Goal: Task Accomplishment & Management: Use online tool/utility

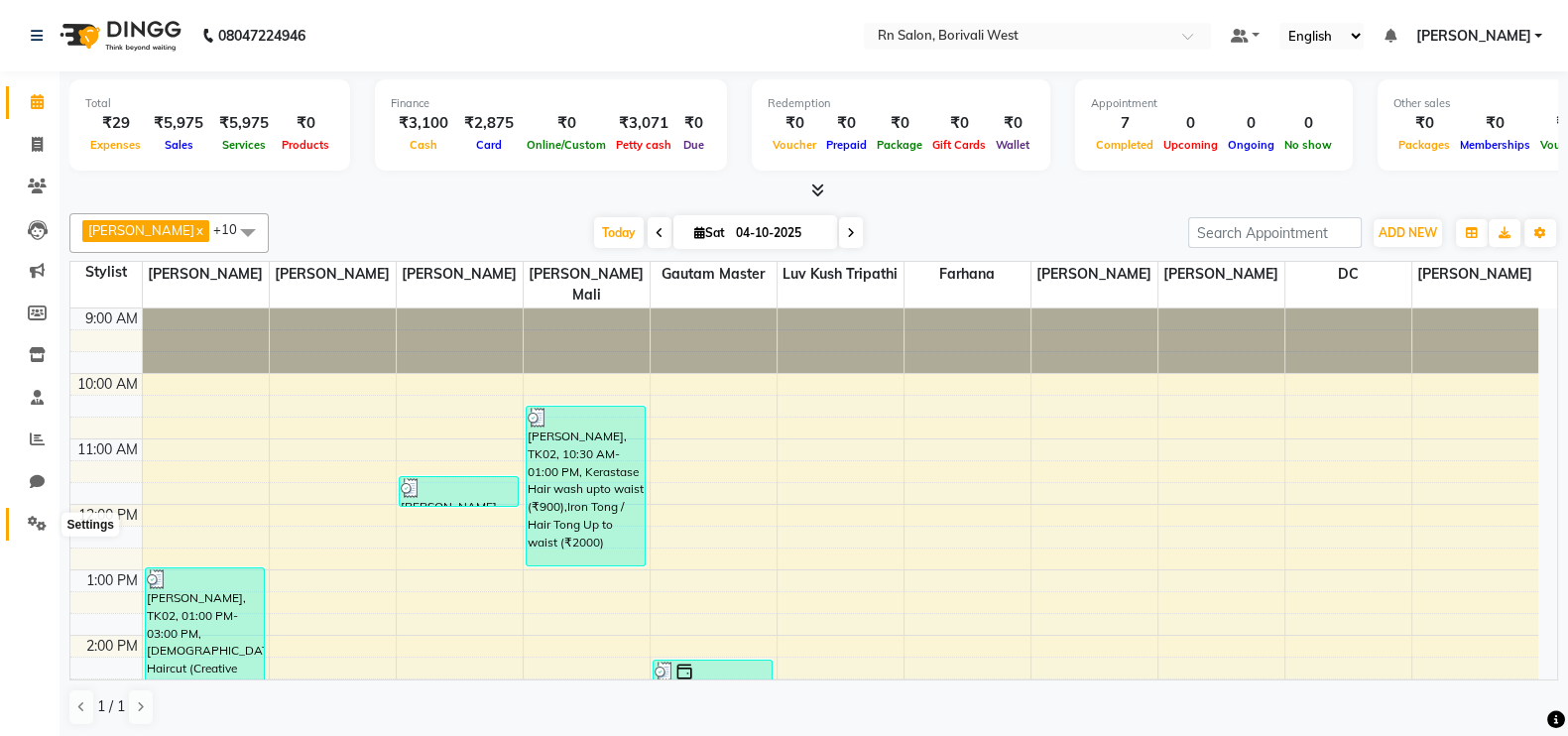
click at [35, 526] on icon at bounding box center [37, 523] width 19 height 15
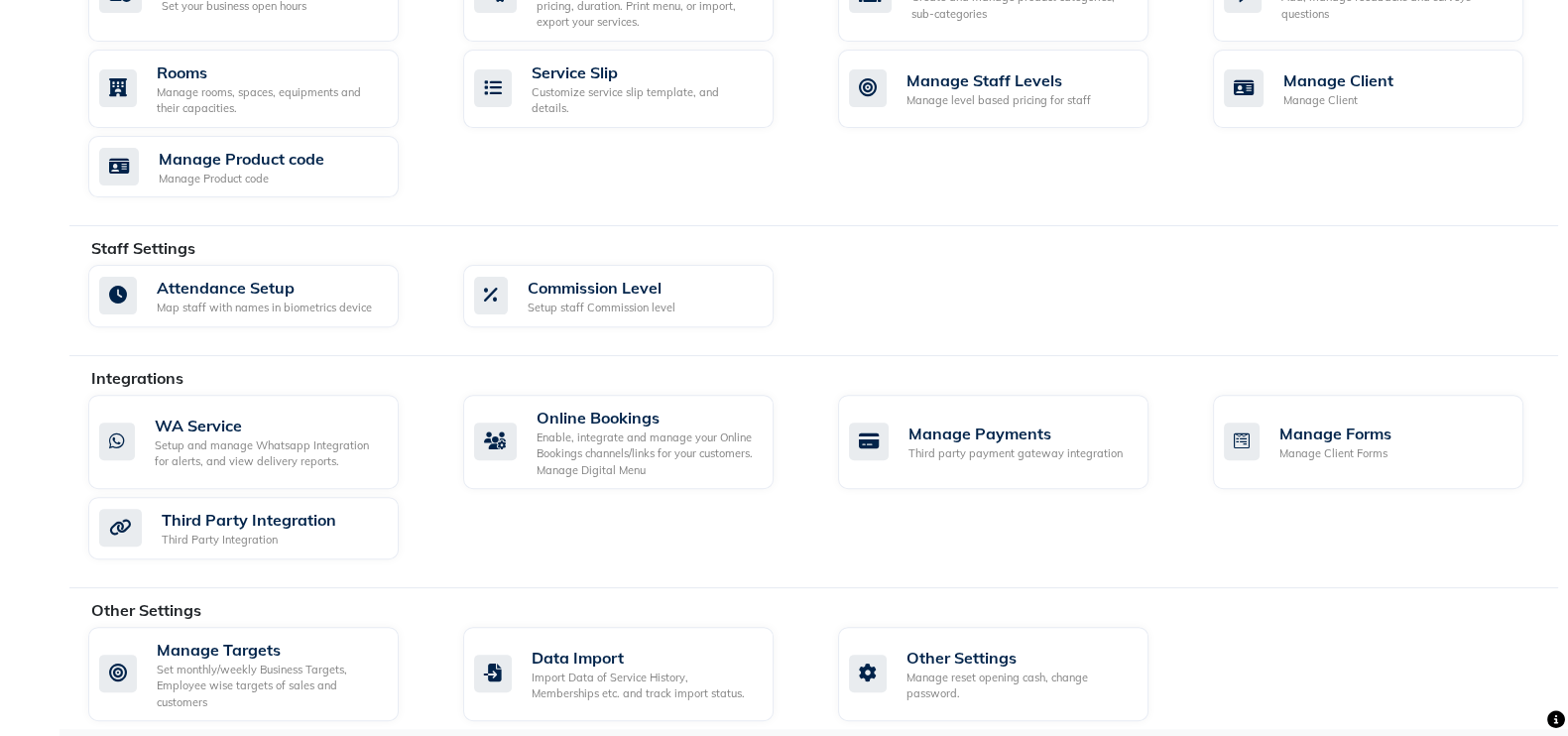
scroll to position [857, 0]
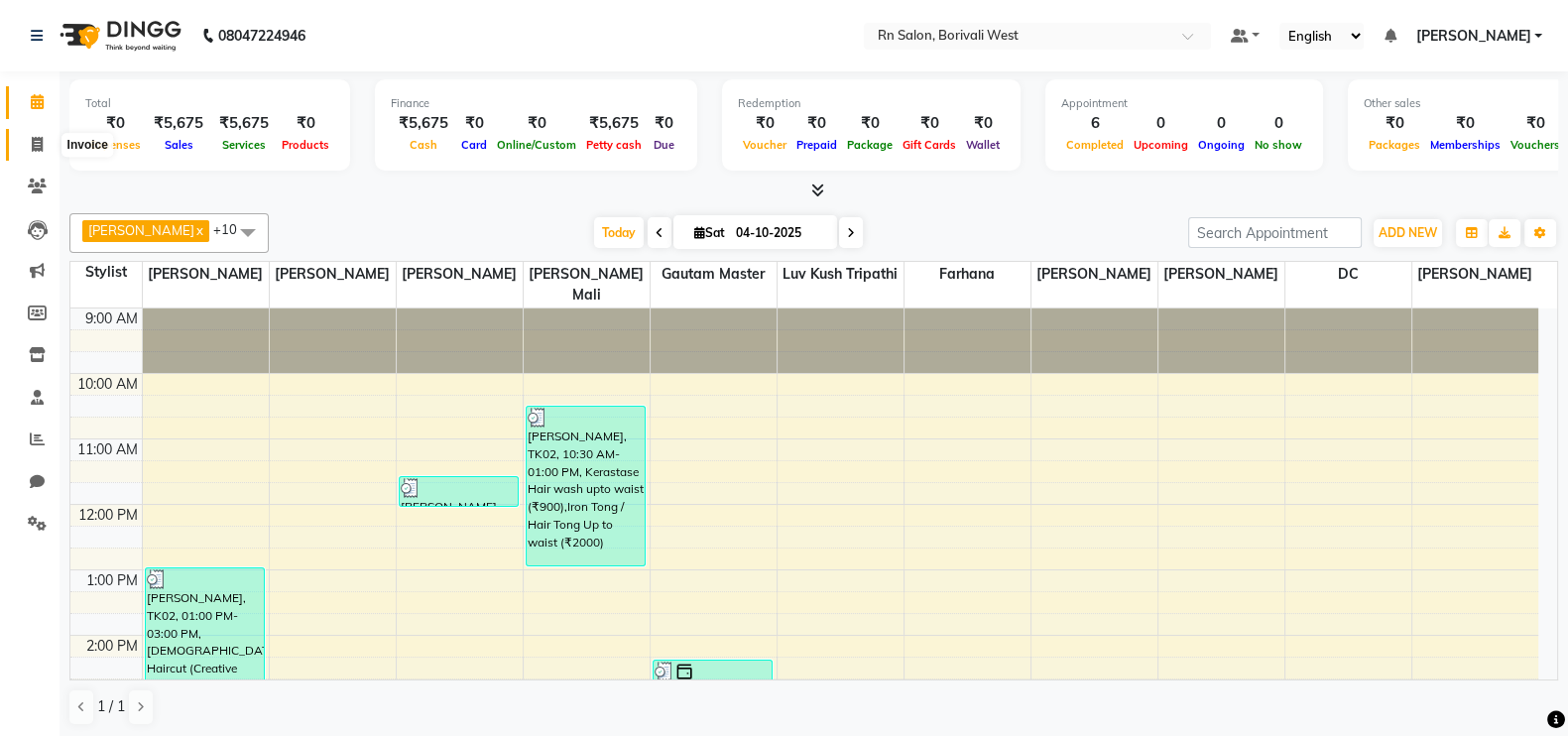
click at [40, 154] on span at bounding box center [37, 145] width 35 height 23
select select "8515"
select select "service"
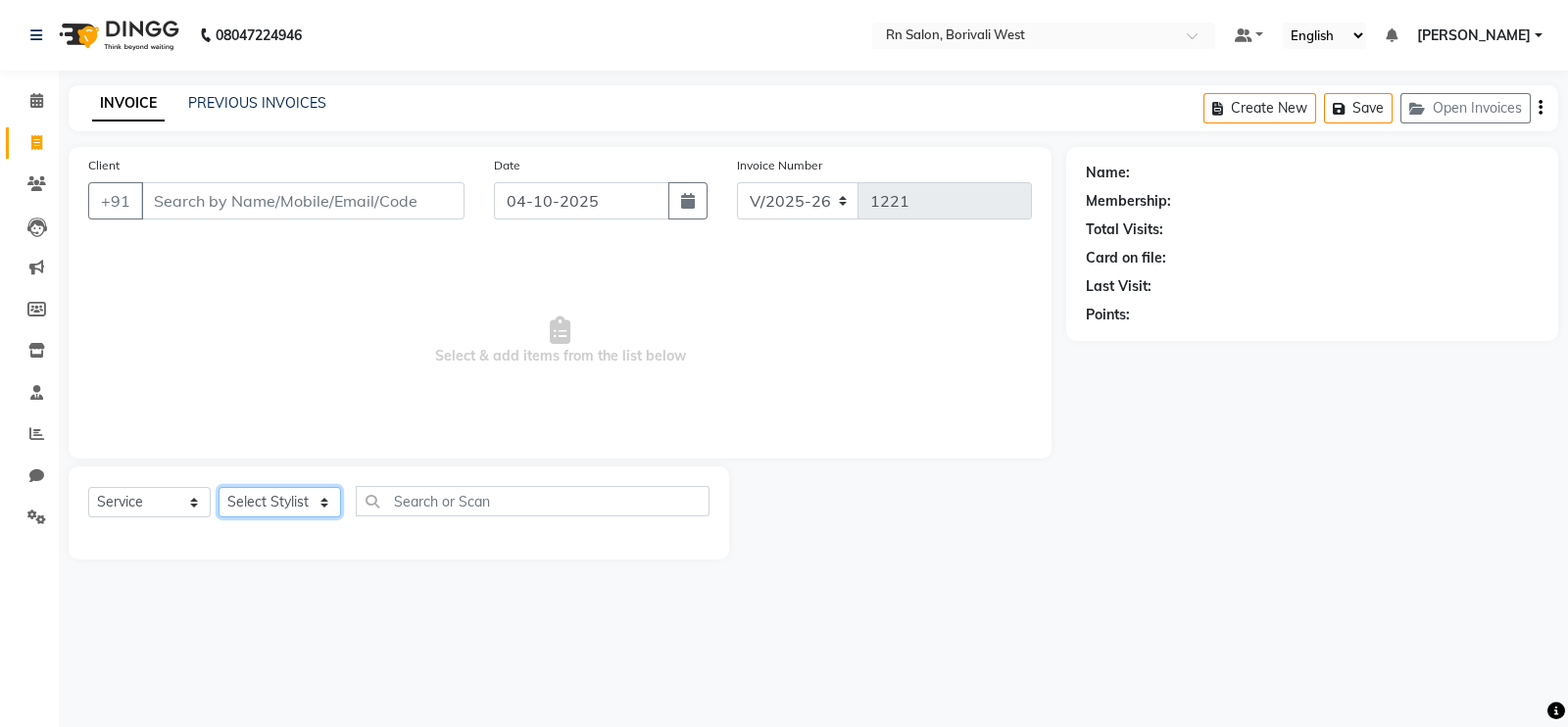
click at [256, 505] on select "Select Stylist" at bounding box center [280, 502] width 123 height 31
select select "89777"
click at [218, 488] on select "Select Stylist Arpita Deshmukh Beena jaiswar DC Deepak Parbat Farhana Gautam ma…" at bounding box center [280, 502] width 123 height 31
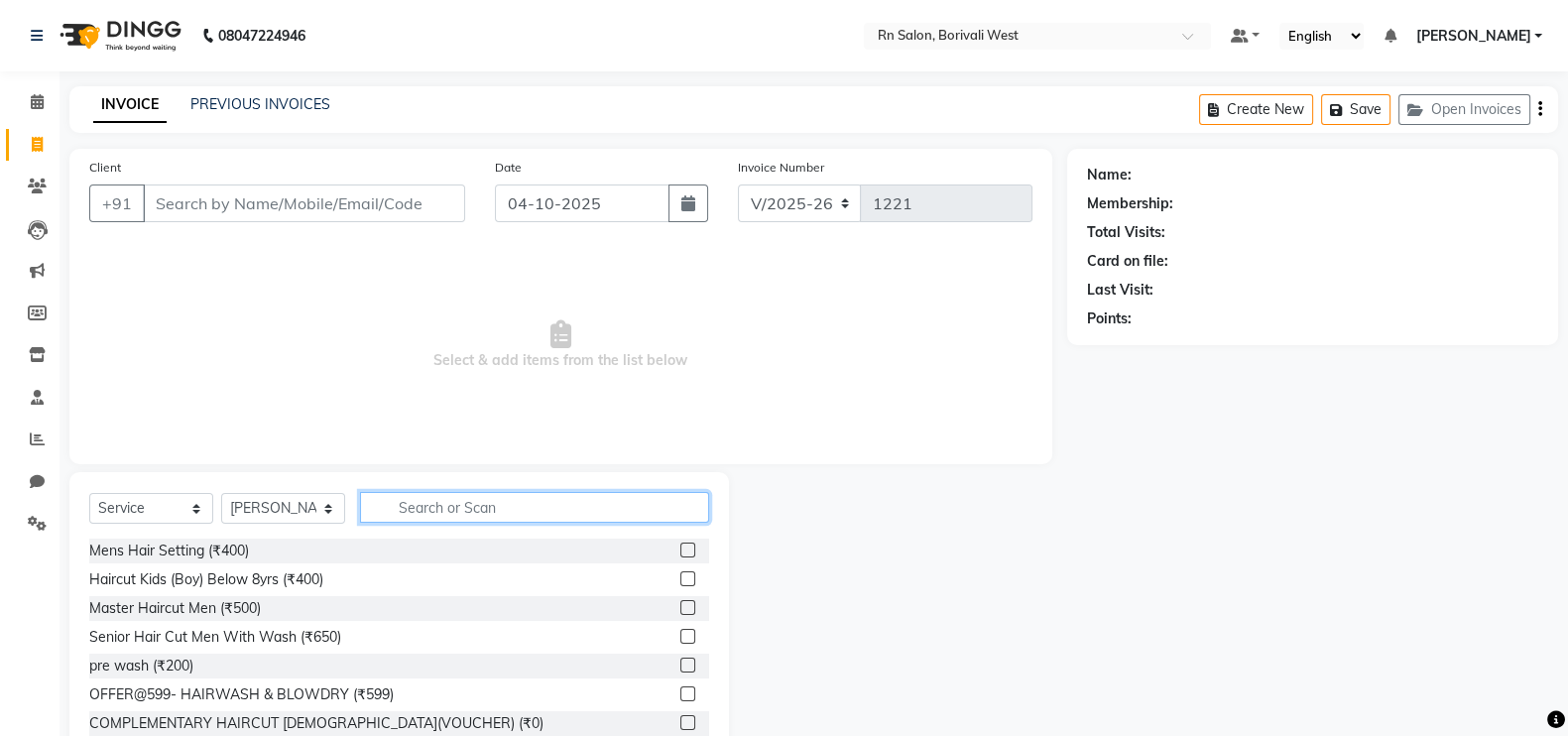
click at [510, 504] on input "text" at bounding box center [534, 507] width 349 height 31
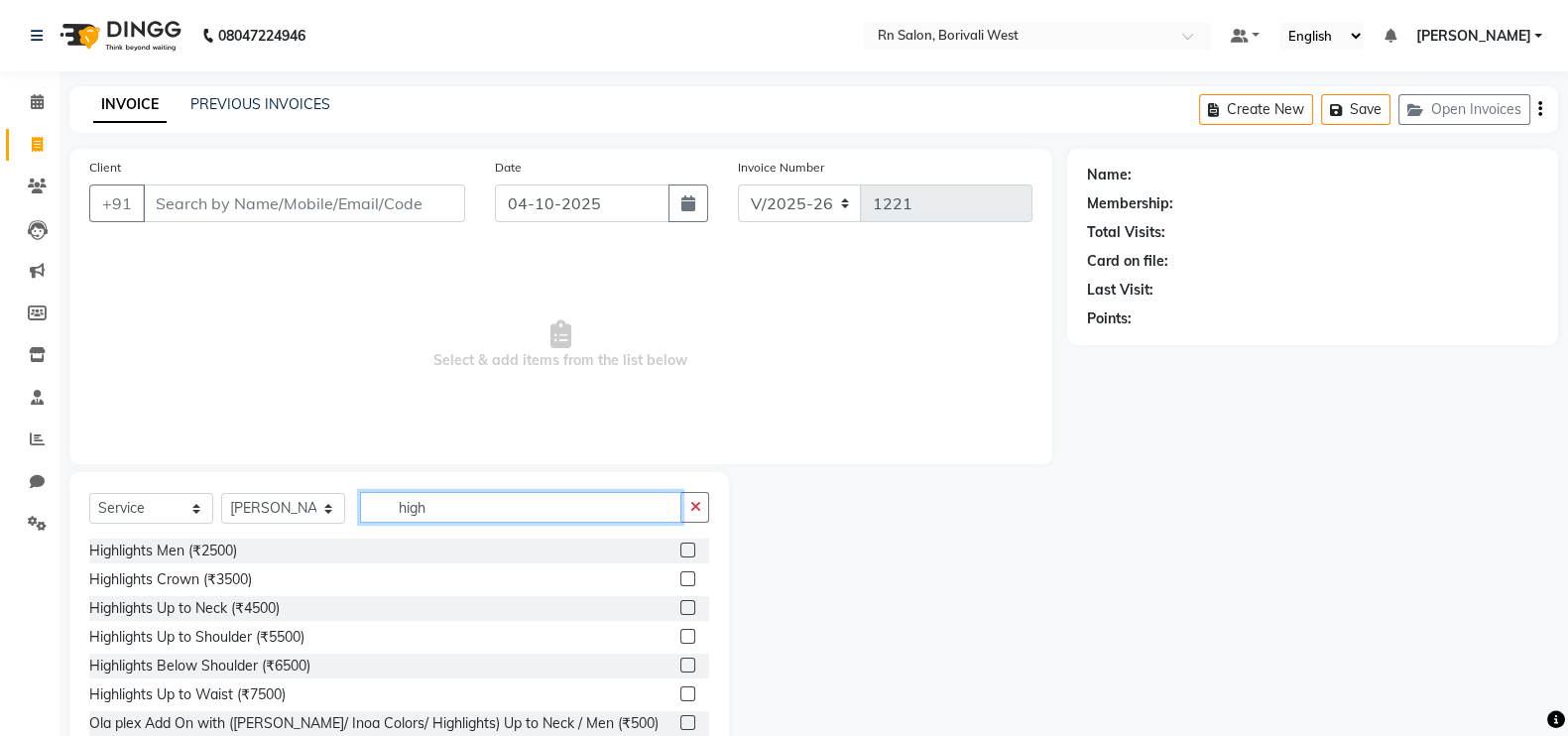
click at [456, 513] on input "high" at bounding box center [520, 507] width 321 height 31
type input "h"
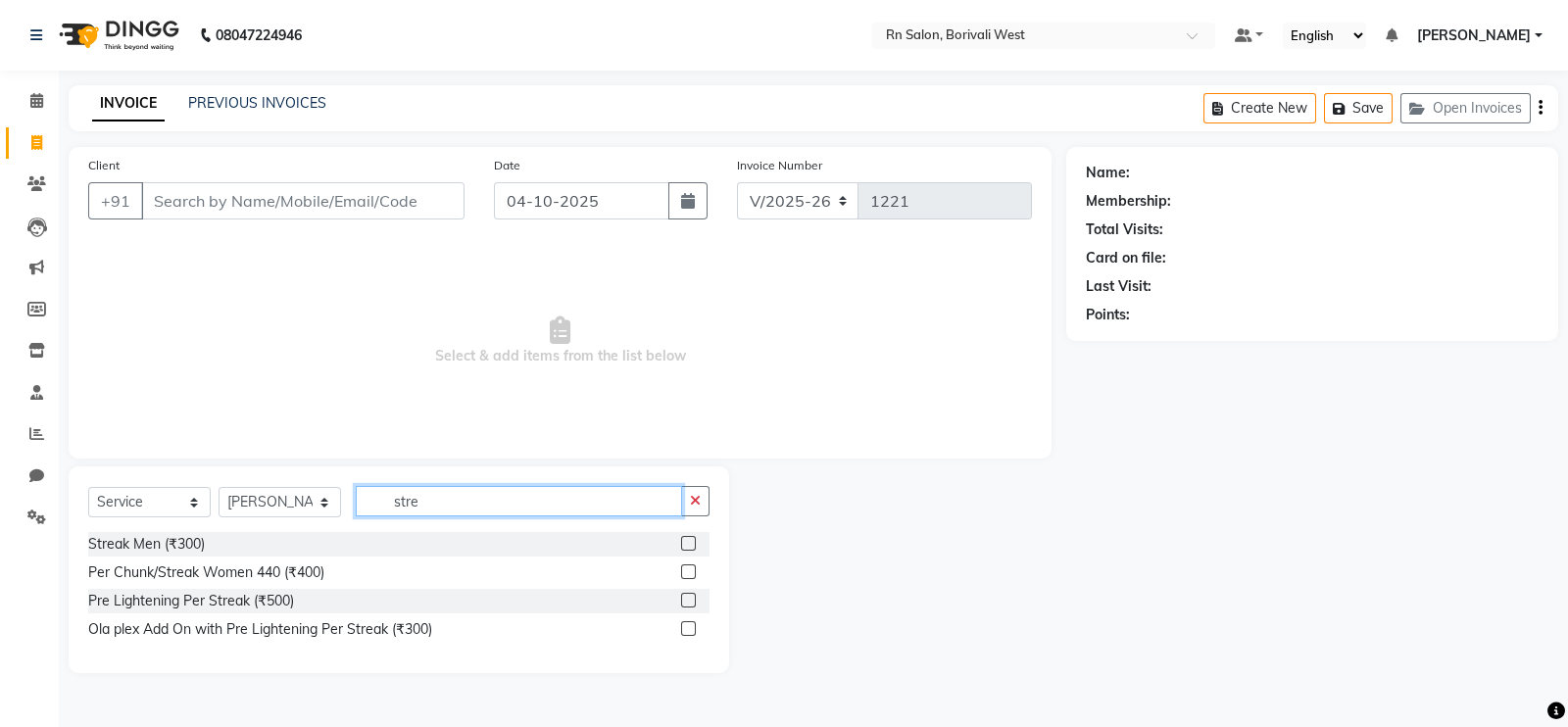
type input "stre"
click at [688, 600] on label at bounding box center [688, 600] width 15 height 15
click at [688, 600] on input "checkbox" at bounding box center [687, 601] width 13 height 13
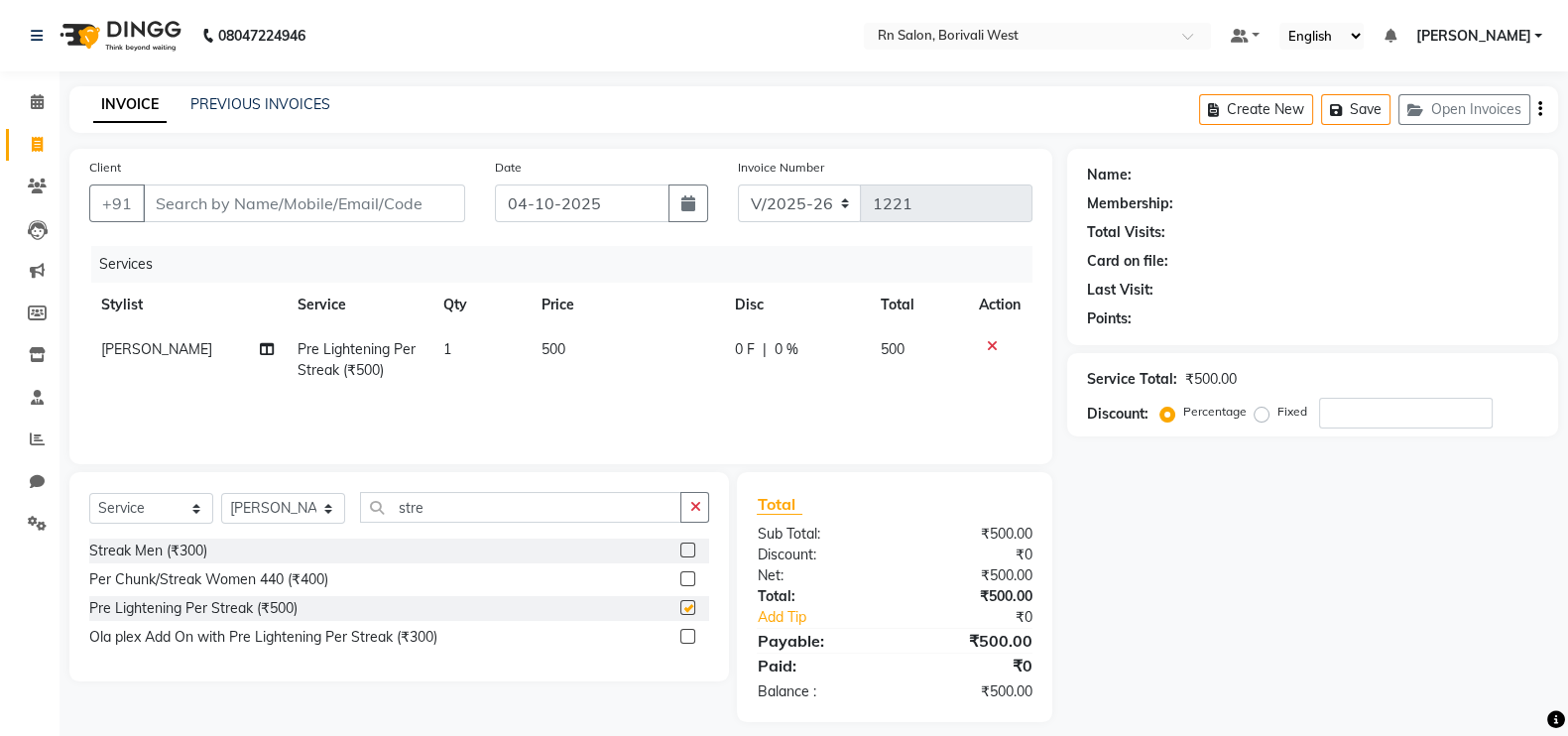
checkbox input "false"
click at [575, 358] on td "500" at bounding box center [626, 359] width 193 height 65
select select "89777"
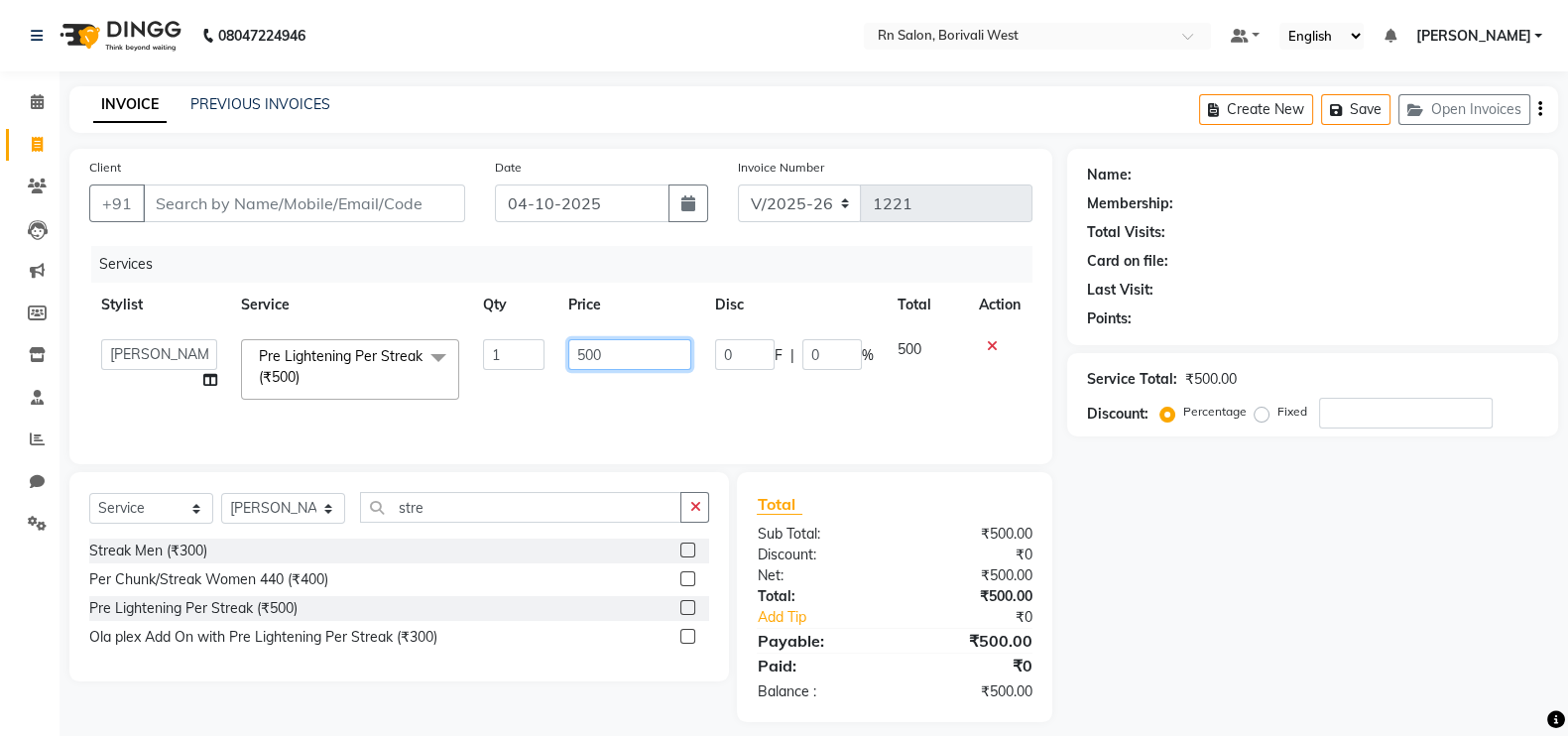
drag, startPoint x: 604, startPoint y: 348, endPoint x: 631, endPoint y: 353, distance: 27.2
click at [616, 348] on input "500" at bounding box center [630, 354] width 124 height 31
type input "5"
type input "350"
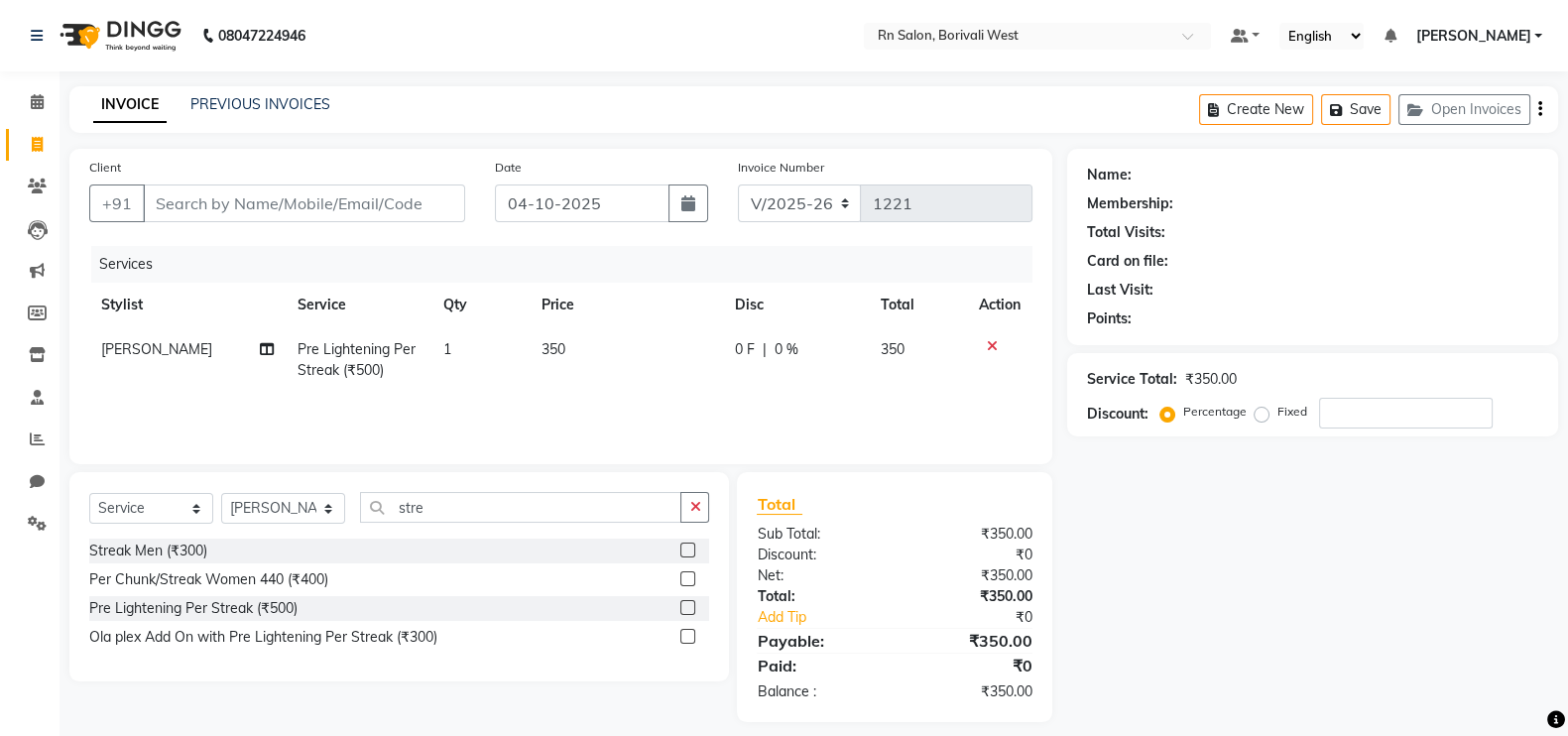
click at [1324, 595] on div "Name: Membership: Total Visits: Card on file: Last Visit: Points: Service Total…" at bounding box center [1320, 435] width 506 height 573
click at [461, 364] on td "1" at bounding box center [479, 359] width 97 height 65
select select "89777"
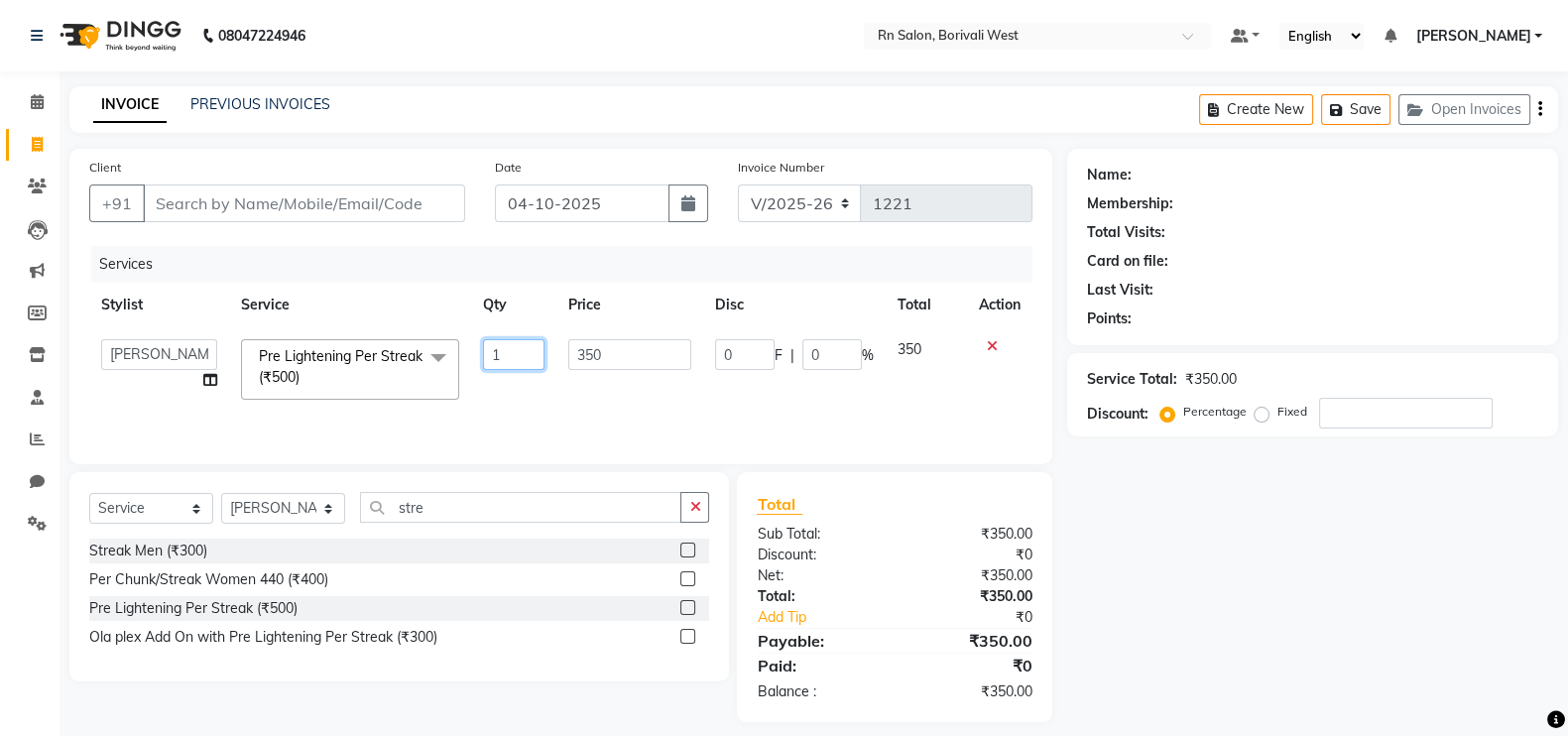
click at [521, 357] on input "1" at bounding box center [513, 354] width 61 height 31
type input "8"
click at [1365, 590] on div "Name: Membership: Total Visits: Card on file: Last Visit: Points: Service Total…" at bounding box center [1320, 435] width 506 height 573
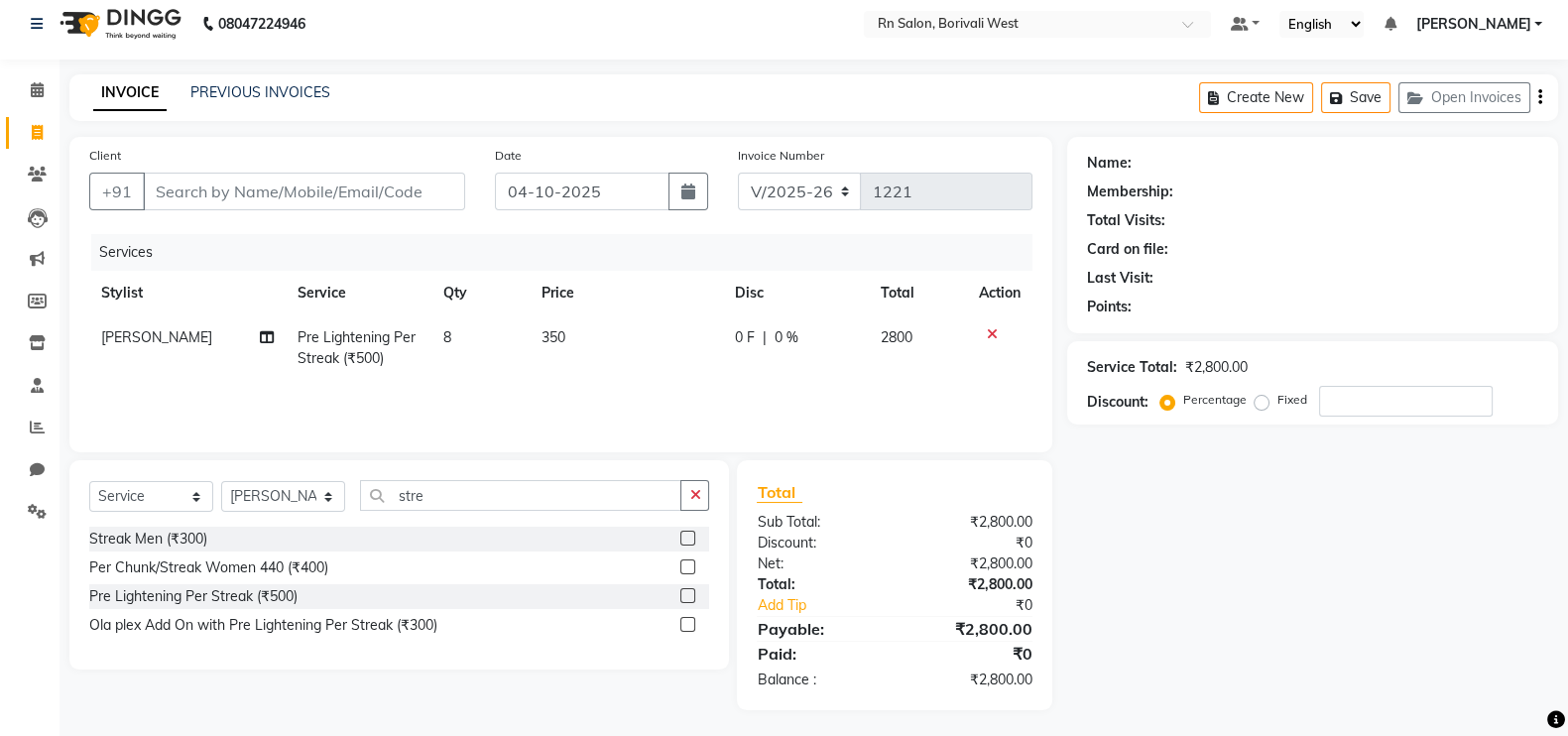
scroll to position [16, 0]
